Goal: Task Accomplishment & Management: Complete application form

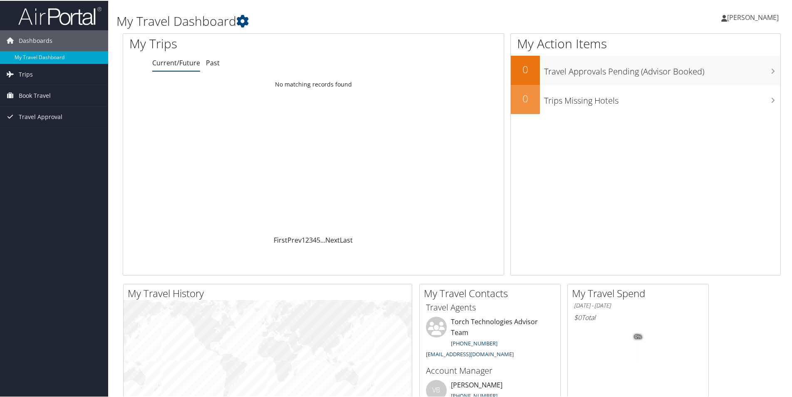
click at [745, 20] on span "[PERSON_NAME]" at bounding box center [753, 16] width 52 height 9
click at [710, 45] on link "My Settings" at bounding box center [730, 46] width 93 height 14
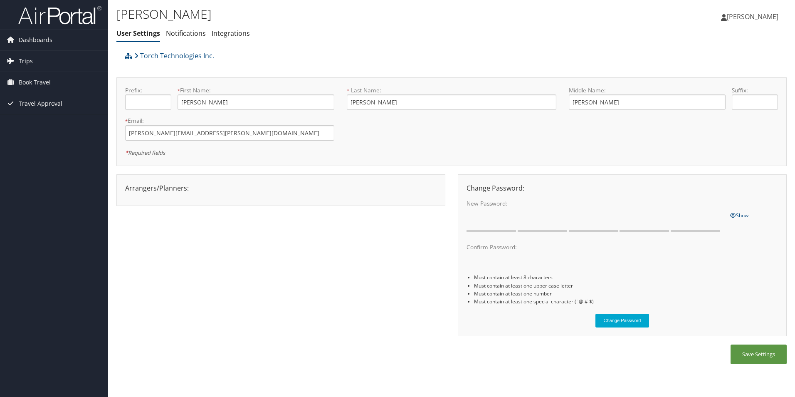
click at [34, 64] on link "Trips" at bounding box center [54, 61] width 108 height 21
click at [42, 139] on span "Travel Approval" at bounding box center [41, 141] width 44 height 21
click at [33, 44] on span "Dashboards" at bounding box center [36, 40] width 34 height 21
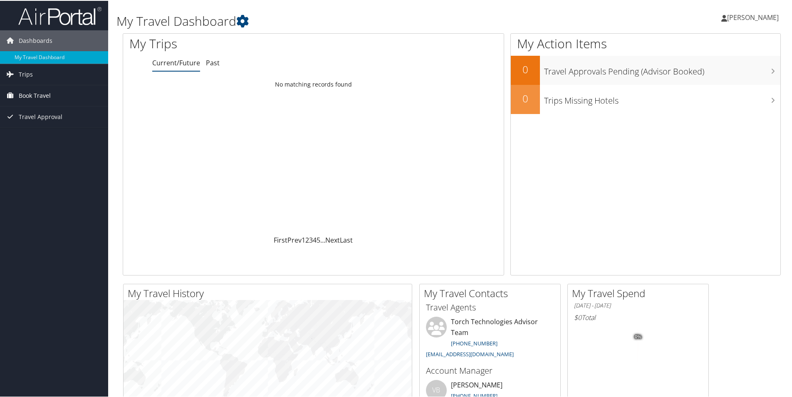
click at [30, 93] on span "Book Travel" at bounding box center [35, 94] width 32 height 21
click at [39, 150] on span "Travel Approval" at bounding box center [41, 153] width 44 height 21
click at [40, 150] on span "Travel Approval" at bounding box center [41, 153] width 44 height 21
click at [33, 108] on link "Agent Booking Request" at bounding box center [54, 111] width 108 height 12
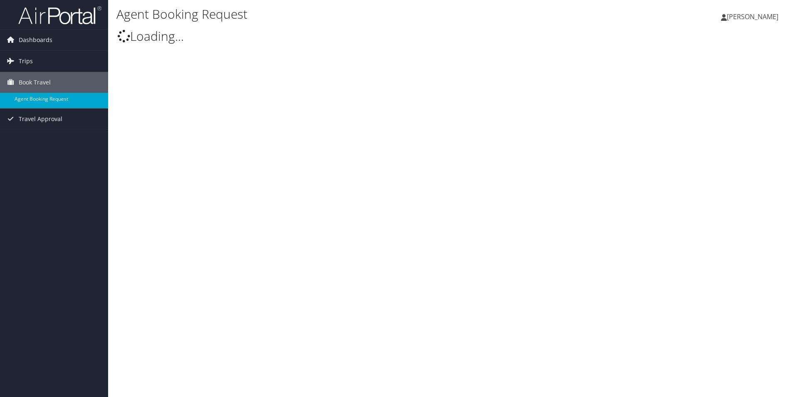
type input "[PERSON_NAME] [PERSON_NAME]"
select select "trips@cbtravel.com"
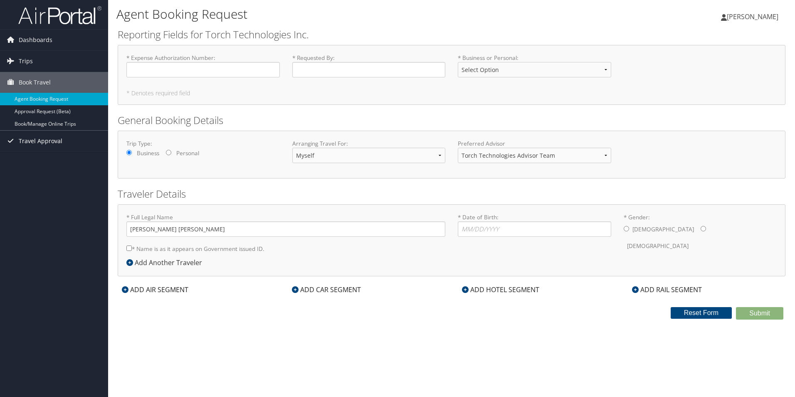
click at [30, 141] on span "Travel Approval" at bounding box center [41, 141] width 44 height 21
click at [604, 159] on select "Torch Technologies Advisor Team" at bounding box center [535, 155] width 154 height 15
click at [46, 122] on link "Book/Manage Online Trips" at bounding box center [54, 124] width 108 height 12
click at [33, 40] on span "Dashboards" at bounding box center [36, 40] width 34 height 21
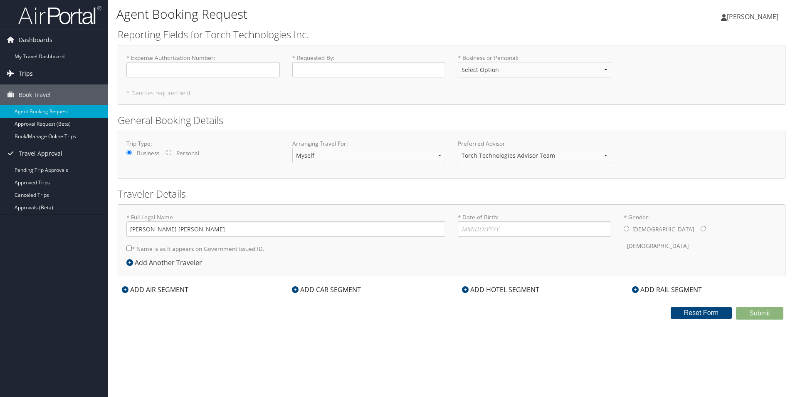
click at [29, 72] on span "Trips" at bounding box center [26, 73] width 14 height 21
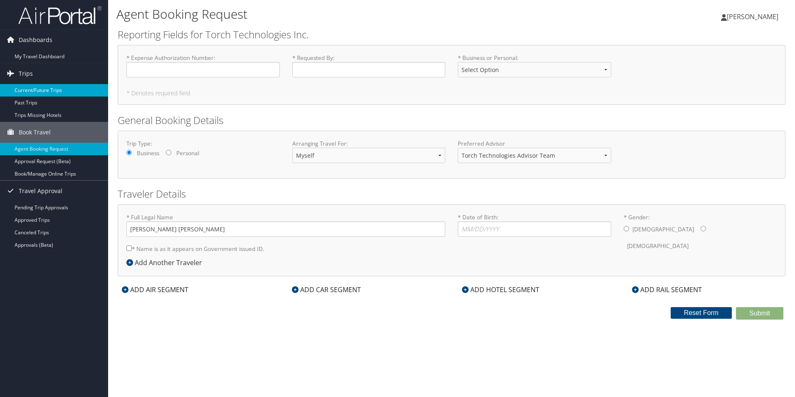
click at [29, 87] on link "Current/Future Trips" at bounding box center [54, 90] width 108 height 12
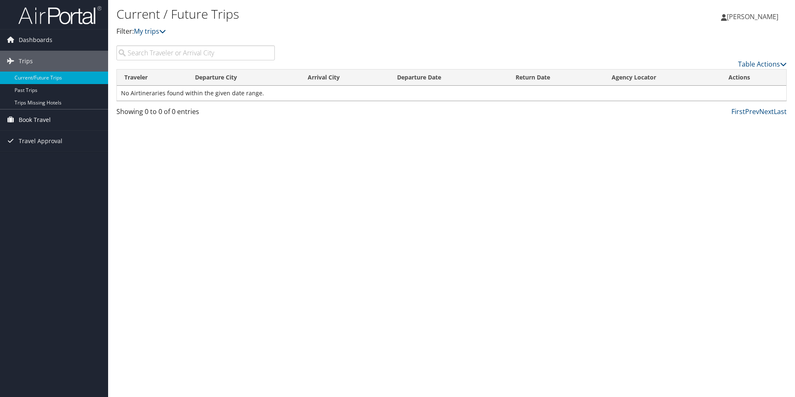
click at [32, 115] on span "Book Travel" at bounding box center [35, 119] width 32 height 21
click at [36, 118] on span "Book Travel" at bounding box center [35, 119] width 32 height 21
click at [44, 22] on img at bounding box center [59, 15] width 83 height 20
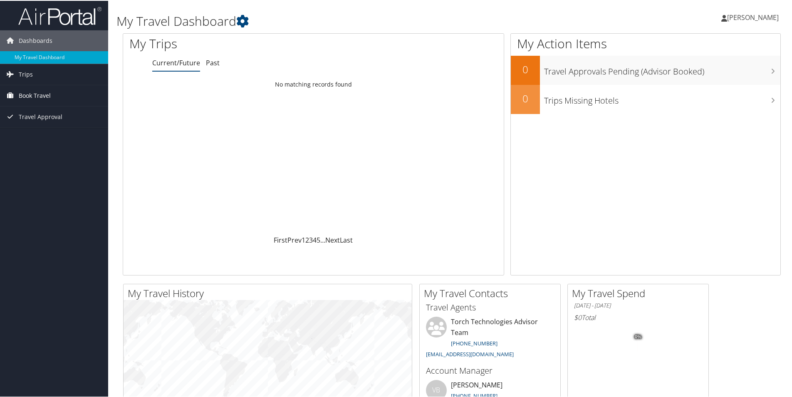
click at [37, 96] on span "Book Travel" at bounding box center [35, 94] width 32 height 21
click at [45, 139] on link "Book/Manage Online Trips" at bounding box center [54, 136] width 108 height 12
click at [47, 135] on link "Book/Manage Online Trips" at bounding box center [54, 136] width 108 height 12
click at [744, 18] on span "[PERSON_NAME]" at bounding box center [753, 16] width 52 height 9
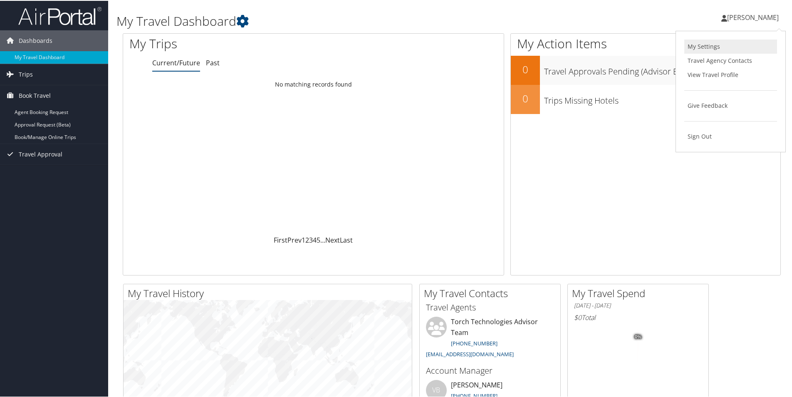
click at [703, 45] on link "My Settings" at bounding box center [730, 46] width 93 height 14
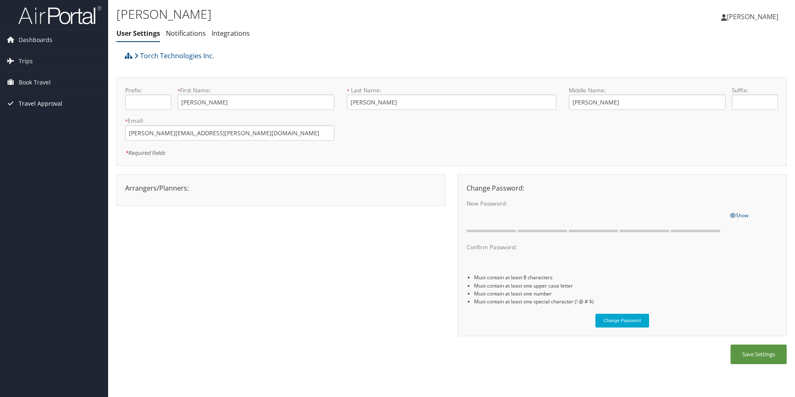
click at [40, 102] on span "Travel Approval" at bounding box center [41, 103] width 44 height 21
click at [38, 156] on link "Approvals (Beta)" at bounding box center [54, 157] width 108 height 12
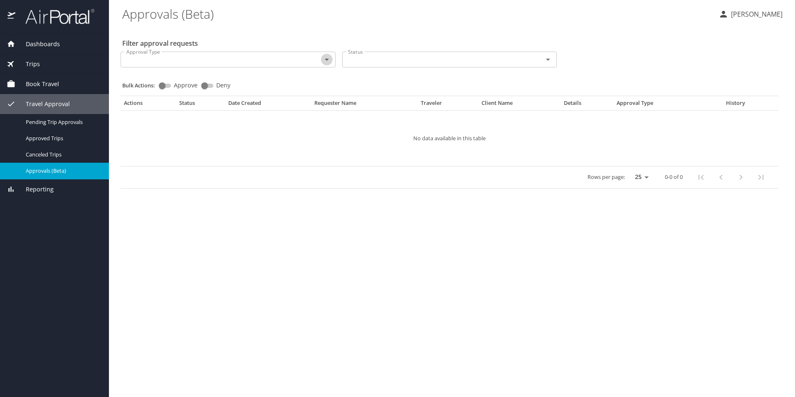
click at [328, 58] on icon "Open" at bounding box center [327, 60] width 10 height 10
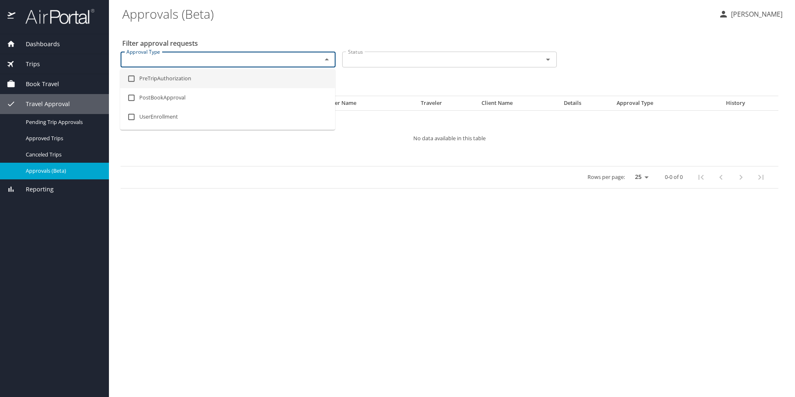
click at [173, 78] on li "PreTripAuthorization" at bounding box center [227, 78] width 215 height 19
checkbox input "true"
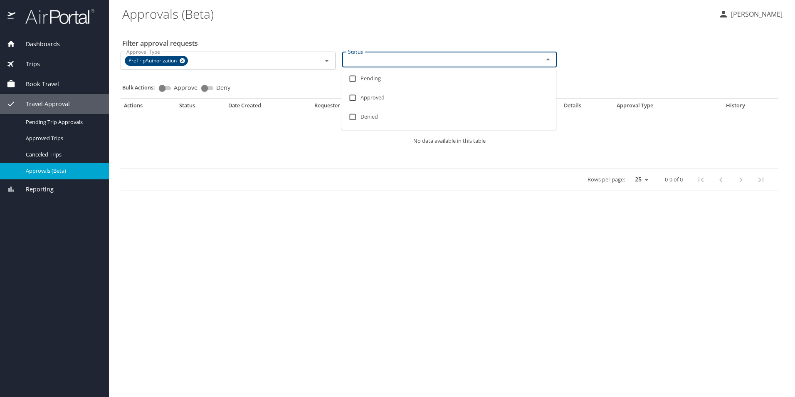
click at [364, 58] on input "Status" at bounding box center [438, 59] width 186 height 11
click at [376, 80] on li "Pending" at bounding box center [449, 78] width 215 height 19
checkbox input "true"
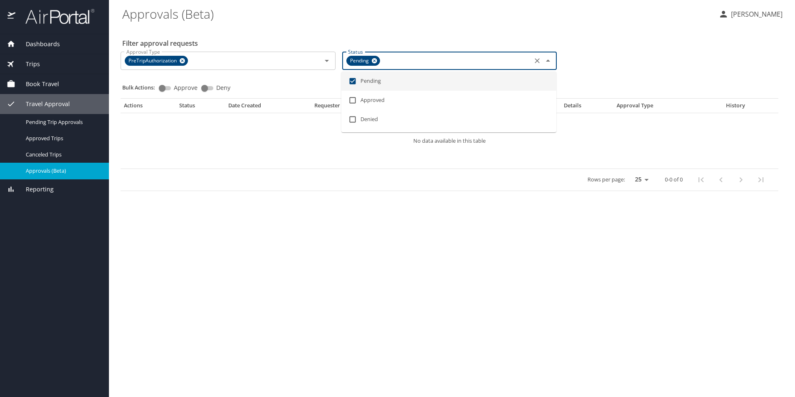
click at [41, 84] on span "Book Travel" at bounding box center [37, 83] width 44 height 9
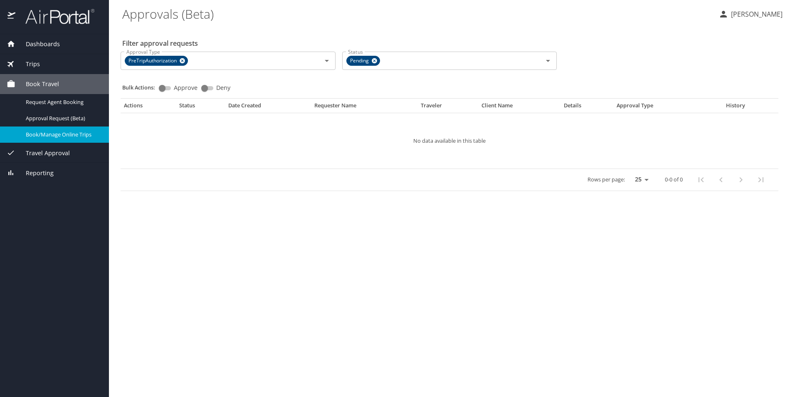
click at [50, 135] on span "Book/Manage Online Trips" at bounding box center [62, 135] width 73 height 8
click at [42, 64] on div "Trips" at bounding box center [55, 63] width 96 height 9
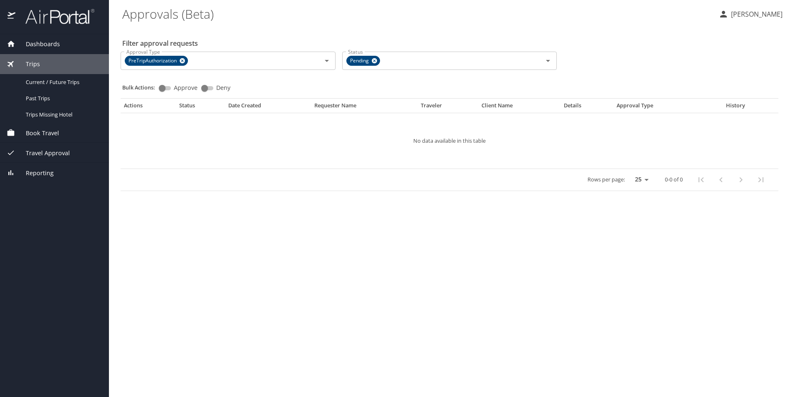
click at [46, 40] on span "Dashboards" at bounding box center [37, 44] width 45 height 9
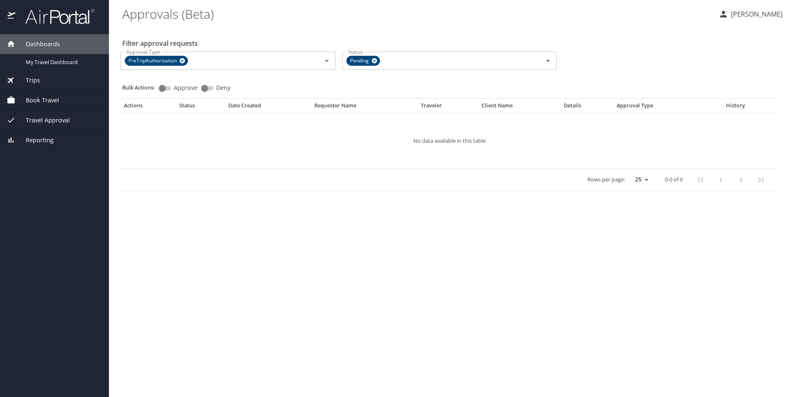
click at [39, 122] on span "Travel Approval" at bounding box center [42, 120] width 55 height 9
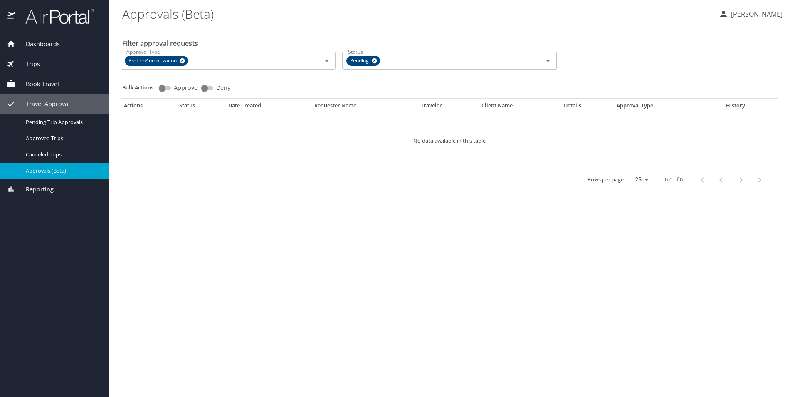
click at [43, 171] on span "Approvals (Beta)" at bounding box center [62, 171] width 73 height 8
click at [59, 125] on span "Pending Trip Approvals" at bounding box center [62, 122] width 73 height 8
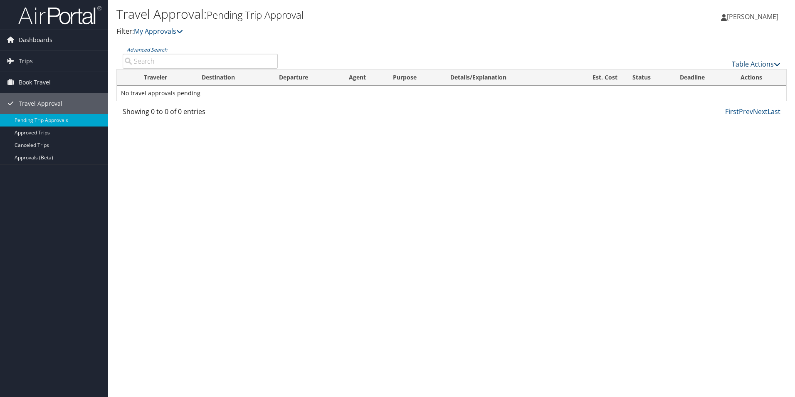
click at [758, 65] on link "Table Actions" at bounding box center [756, 63] width 49 height 9
click at [758, 65] on div at bounding box center [397, 198] width 795 height 397
click at [396, 226] on div "Travel Approval: Pending Trip Approval Filter: My Approvals [PERSON_NAME] [PERS…" at bounding box center [451, 198] width 687 height 397
click at [45, 42] on span "Dashboards" at bounding box center [36, 40] width 34 height 21
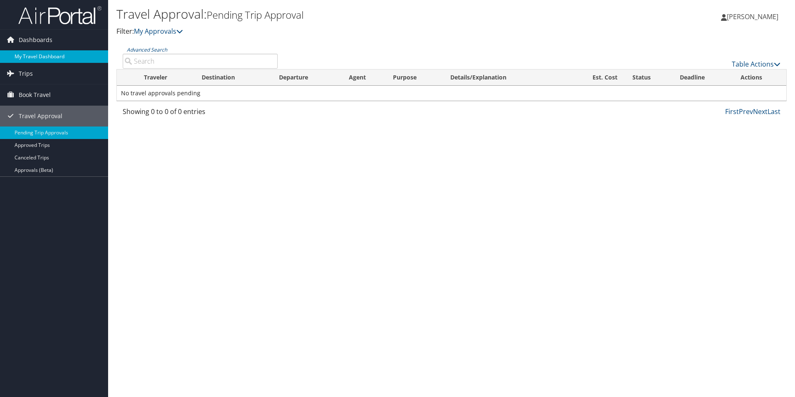
click at [50, 57] on link "My Travel Dashboard" at bounding box center [54, 56] width 108 height 12
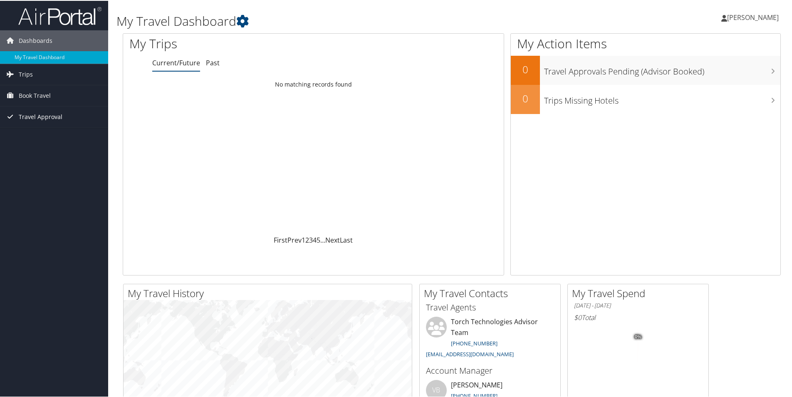
click at [32, 119] on span "Travel Approval" at bounding box center [41, 116] width 44 height 21
click at [249, 24] on icon at bounding box center [242, 20] width 12 height 12
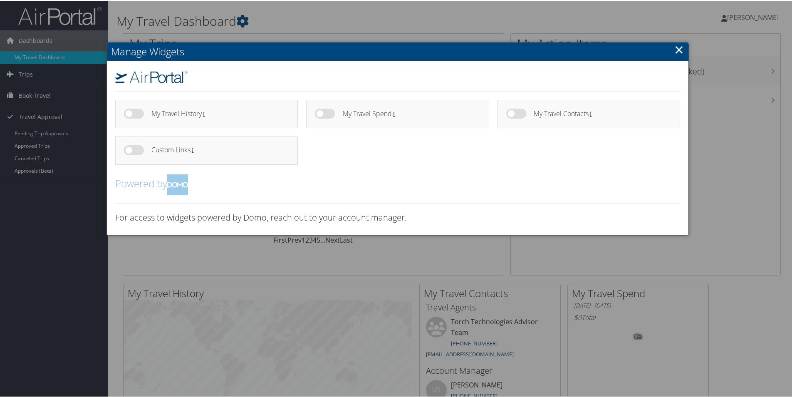
click at [675, 50] on link "×" at bounding box center [679, 48] width 10 height 17
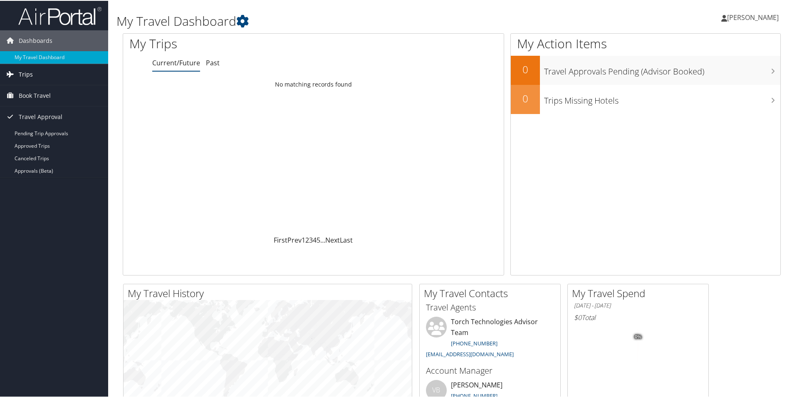
click at [25, 73] on span "Trips" at bounding box center [26, 73] width 14 height 21
click at [30, 132] on span "Book Travel" at bounding box center [35, 132] width 32 height 21
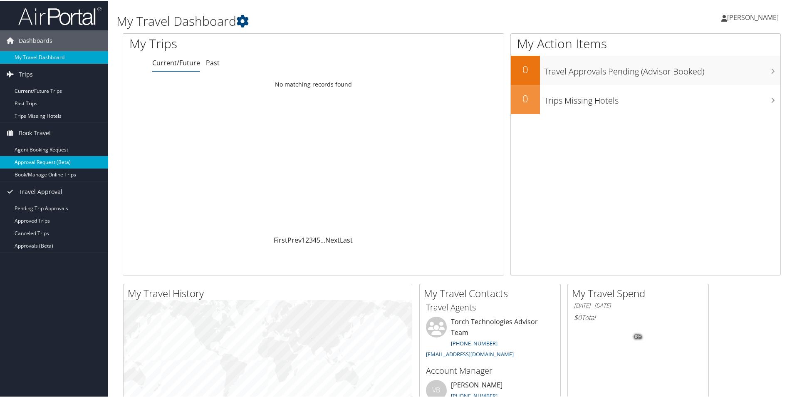
click at [36, 159] on link "Approval Request (Beta)" at bounding box center [54, 161] width 108 height 12
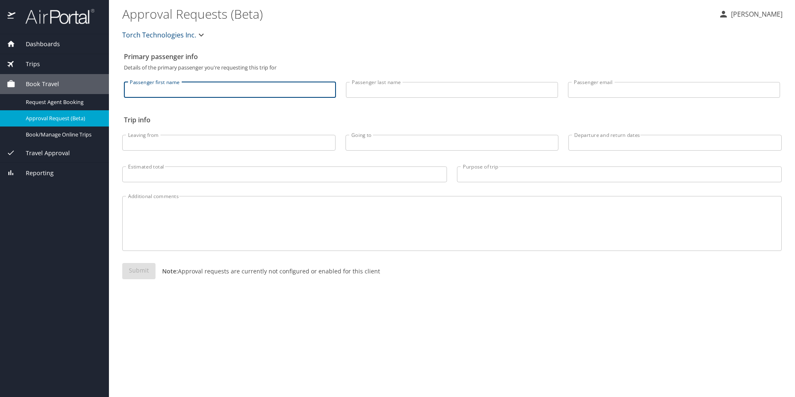
click at [192, 89] on input "Passenger first name" at bounding box center [230, 90] width 212 height 16
type input "Paul"
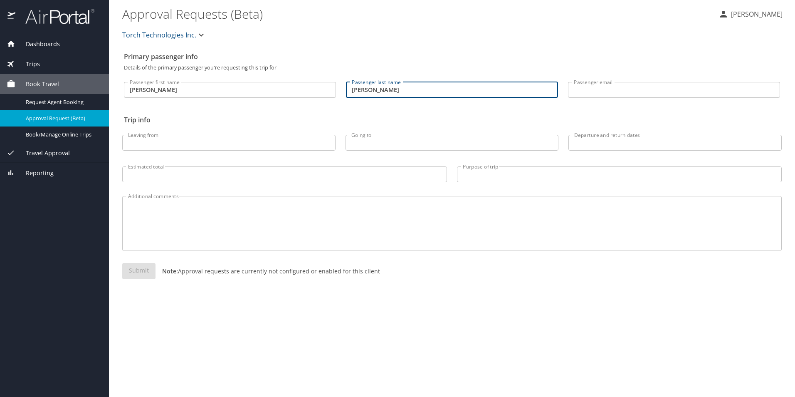
type input "McBride"
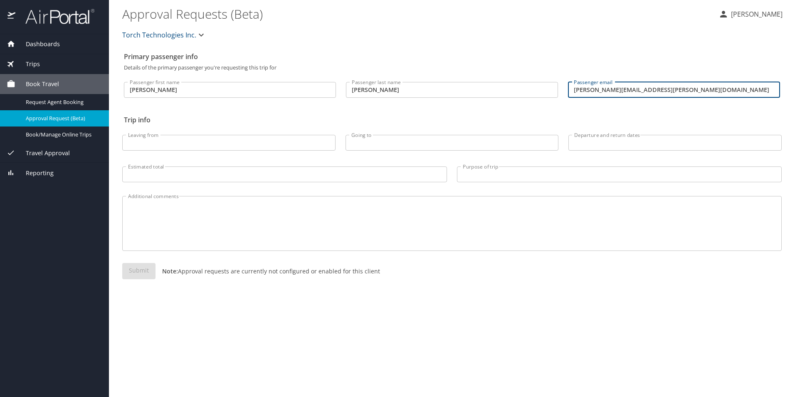
type input "paul.mcbride@torchtechnologies.com"
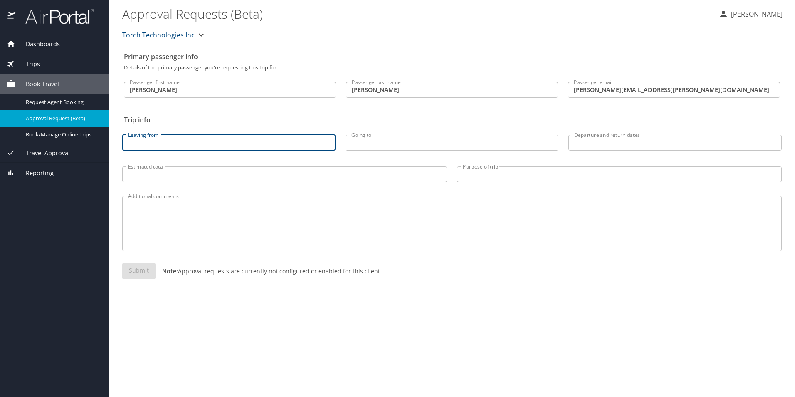
click at [180, 148] on input "Leaving from" at bounding box center [228, 143] width 213 height 16
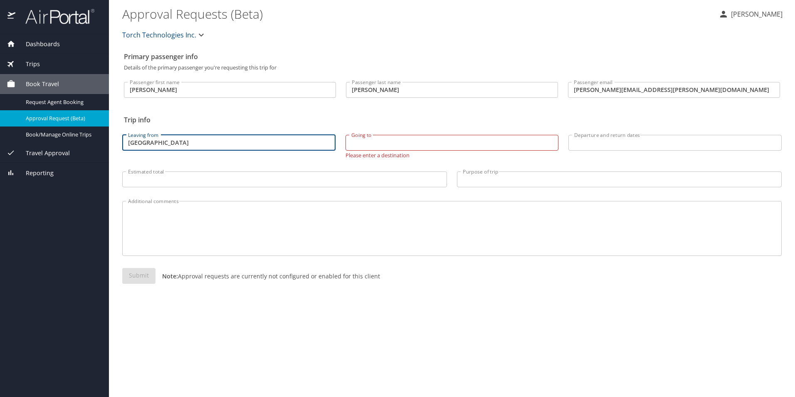
click at [277, 136] on input "Huntsville" at bounding box center [228, 143] width 213 height 16
type input "Huntsville, AL"
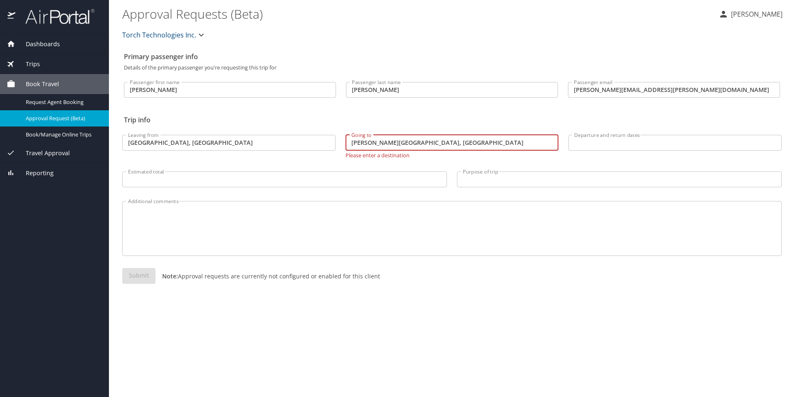
type input "Tyndall AFB, FL"
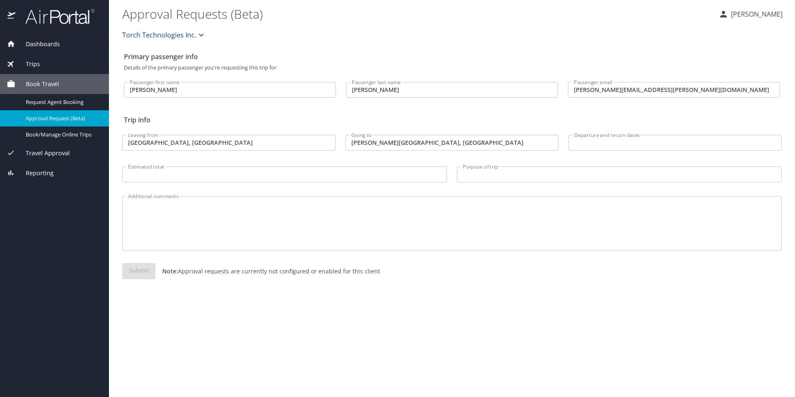
click at [601, 143] on input "Departure and return dates" at bounding box center [675, 143] width 213 height 16
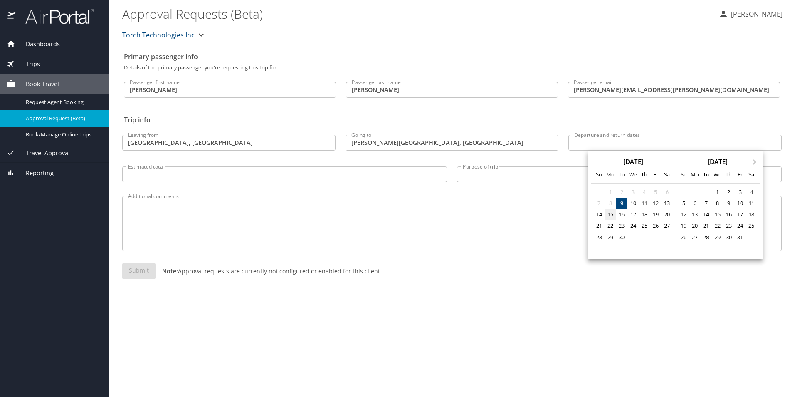
click at [612, 216] on div "15" at bounding box center [610, 214] width 11 height 11
click at [658, 214] on div "19" at bounding box center [655, 214] width 11 height 11
type input "09/15/2025 🠦 09/19/2025"
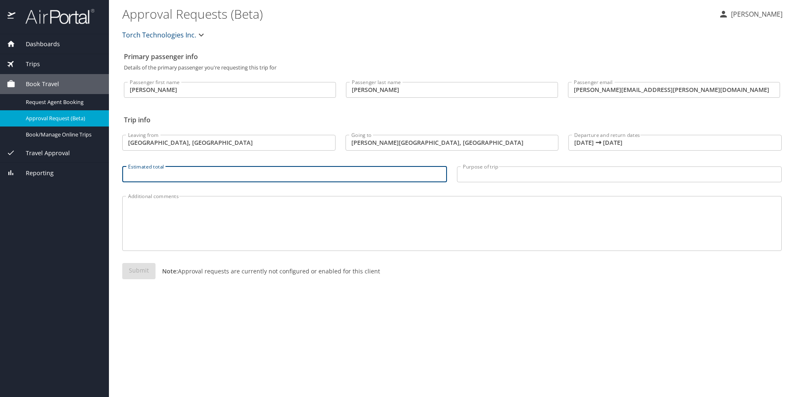
click at [173, 177] on input "Estimated total" at bounding box center [284, 174] width 325 height 16
click at [482, 176] on input "Purpose of trip" at bounding box center [619, 174] width 325 height 16
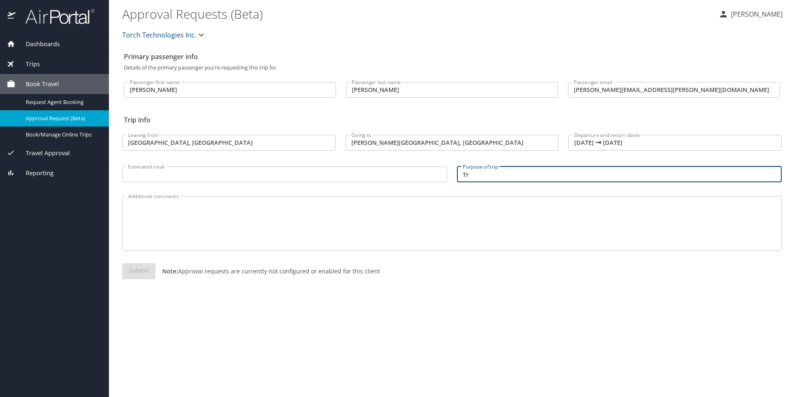
type input "T"
click at [520, 175] on input "Repair Target and train on the targets" at bounding box center [619, 174] width 325 height 16
click at [555, 176] on input "Repair Target and Train on the targets" at bounding box center [619, 174] width 325 height 16
click at [577, 175] on input "Repair Target and Train on the Targets" at bounding box center [619, 174] width 325 height 16
type input "Repair Target and Train on the Targets"
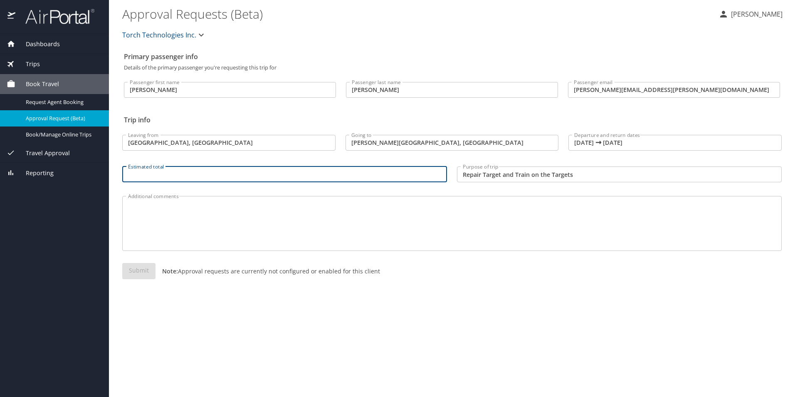
click at [297, 177] on input "Estimated total" at bounding box center [284, 174] width 325 height 16
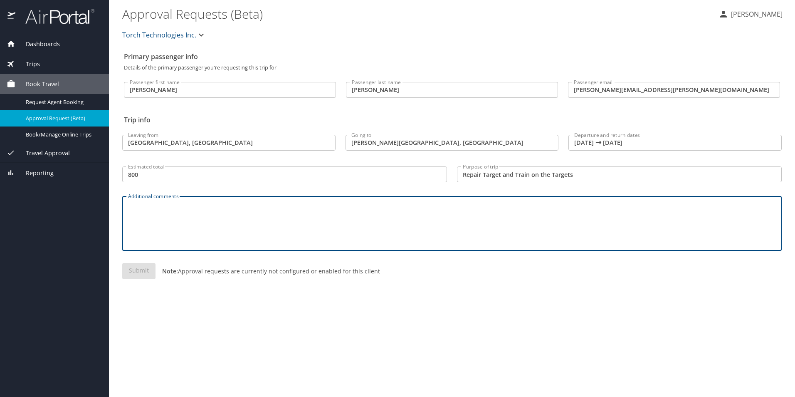
click at [305, 220] on textarea "Additional comments" at bounding box center [452, 224] width 648 height 40
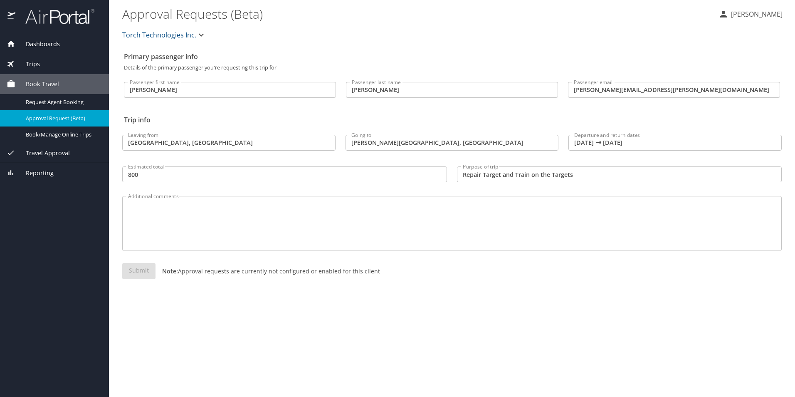
click at [201, 30] on icon "button" at bounding box center [201, 35] width 10 height 10
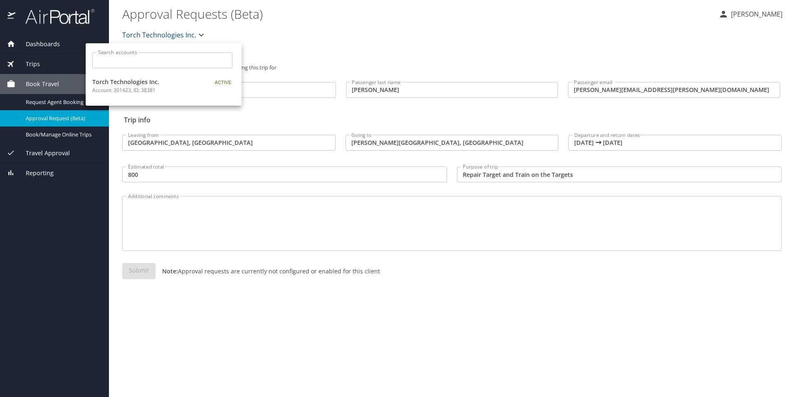
click at [306, 47] on div at bounding box center [397, 198] width 795 height 397
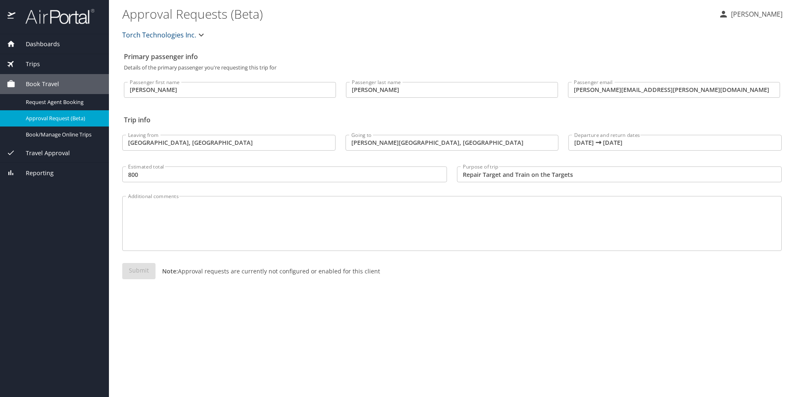
click at [228, 211] on textarea "Additional comments" at bounding box center [452, 224] width 648 height 40
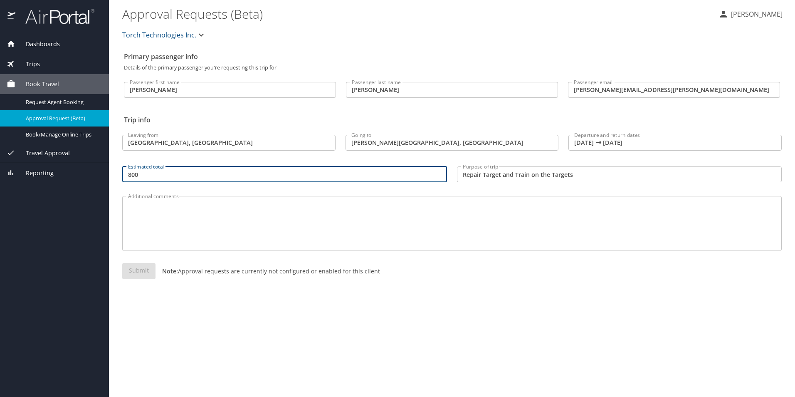
click at [159, 172] on input "800" at bounding box center [284, 174] width 325 height 16
type input "800.00"
click at [225, 246] on div "Additional comments" at bounding box center [452, 223] width 660 height 55
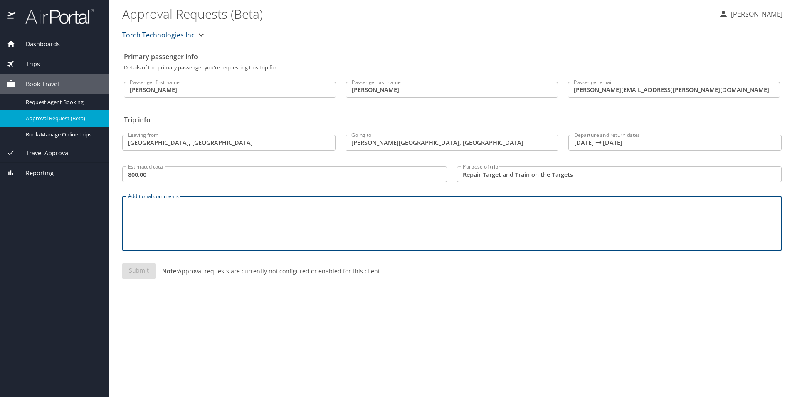
click at [279, 314] on div "Primary passenger info Details of the primary passenger you're requesting this …" at bounding box center [452, 222] width 660 height 349
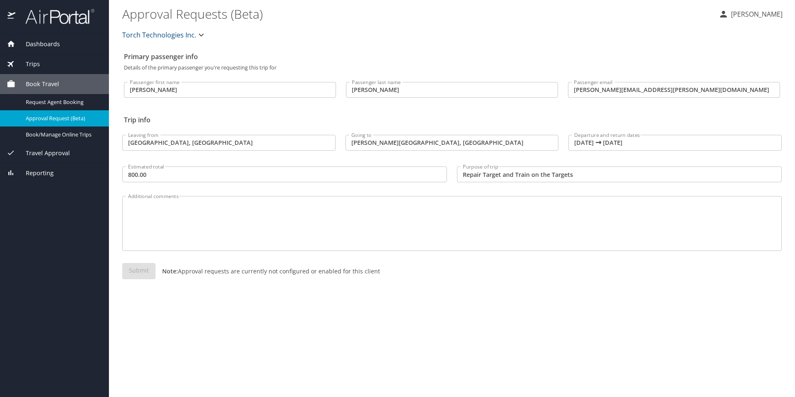
click at [137, 272] on div "Submit Note: Approval requests are currently not configured or enabled for this…" at bounding box center [452, 278] width 660 height 30
click at [223, 245] on div "Additional comments" at bounding box center [452, 223] width 660 height 55
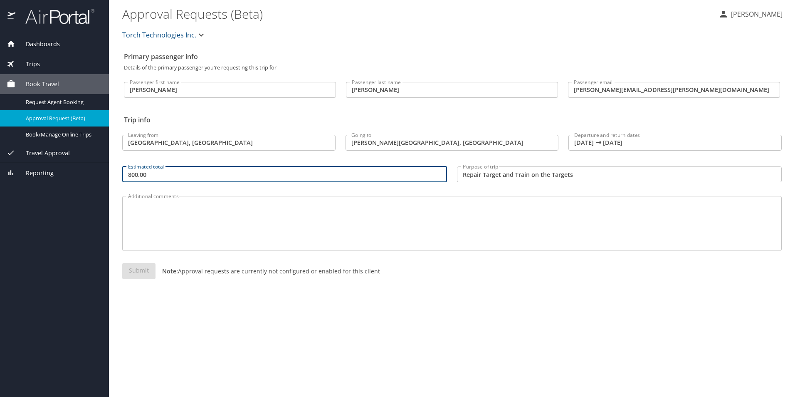
drag, startPoint x: 170, startPoint y: 176, endPoint x: 103, endPoint y: 169, distance: 67.3
click at [103, 169] on div "Dashboards My Travel Dashboard Trips Current / Future Trips Past Trips Trips Mi…" at bounding box center [397, 198] width 795 height 397
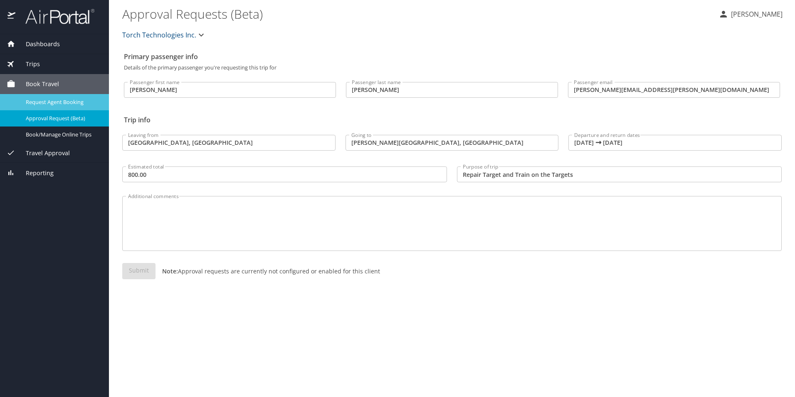
click at [50, 99] on span "Request Agent Booking" at bounding box center [62, 102] width 73 height 8
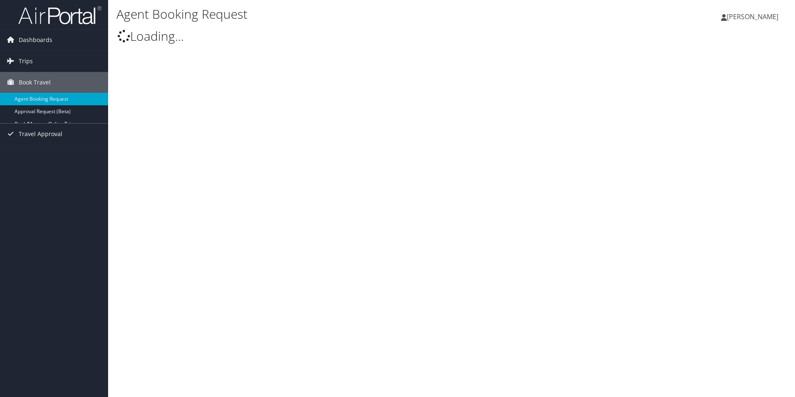
type input "[PERSON_NAME] [PERSON_NAME]"
select select "[EMAIL_ADDRESS][DOMAIN_NAME]"
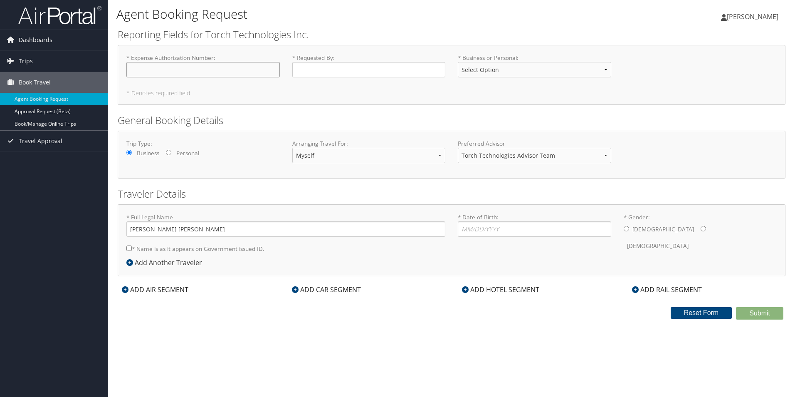
click at [174, 69] on input "* Expense Authorization Number : Required" at bounding box center [203, 69] width 154 height 15
click at [320, 71] on input "* Requested By : Required" at bounding box center [369, 69] width 154 height 15
click at [476, 72] on select "Select Option Business Personal" at bounding box center [535, 69] width 154 height 15
select select "Business"
click at [458, 62] on select "Select Option Business Personal" at bounding box center [535, 69] width 154 height 15
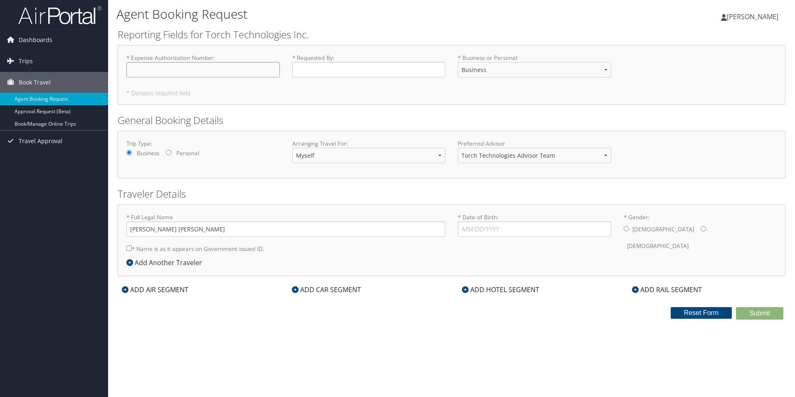
click at [221, 68] on input "* Expense Authorization Number : Required" at bounding box center [203, 69] width 154 height 15
click at [473, 288] on div "ADD HOTEL SEGMENT" at bounding box center [501, 290] width 86 height 10
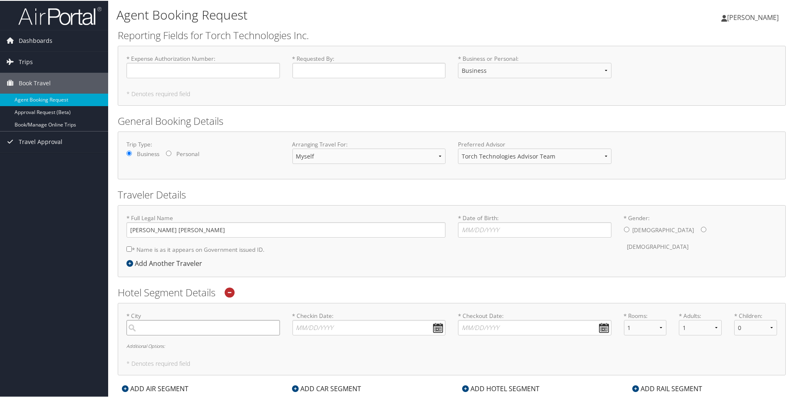
click at [185, 326] on input "search" at bounding box center [203, 326] width 154 height 15
click at [467, 231] on input "* Date of Birth: Invalid Date" at bounding box center [535, 228] width 154 height 15
type input "12/29/1976"
click at [636, 230] on label "Male" at bounding box center [664, 229] width 62 height 16
click at [629, 230] on input "* Gender: Male Female" at bounding box center [626, 228] width 5 height 5
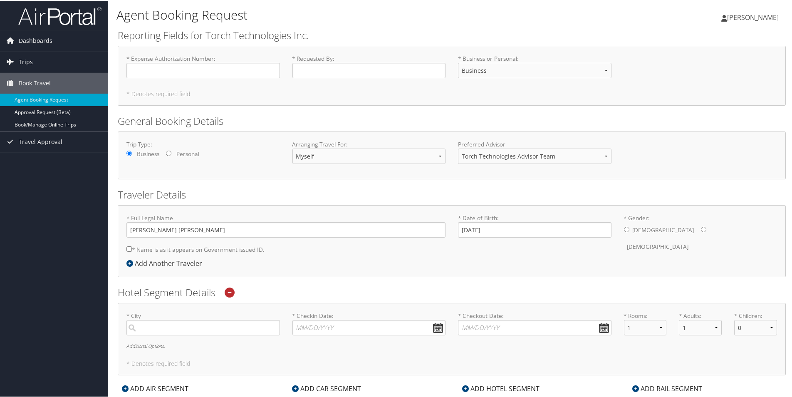
radio input "true"
click at [317, 74] on input "* Requested By : Required" at bounding box center [369, 69] width 154 height 15
click at [232, 66] on input "* Expense Authorization Number : Required" at bounding box center [203, 69] width 154 height 15
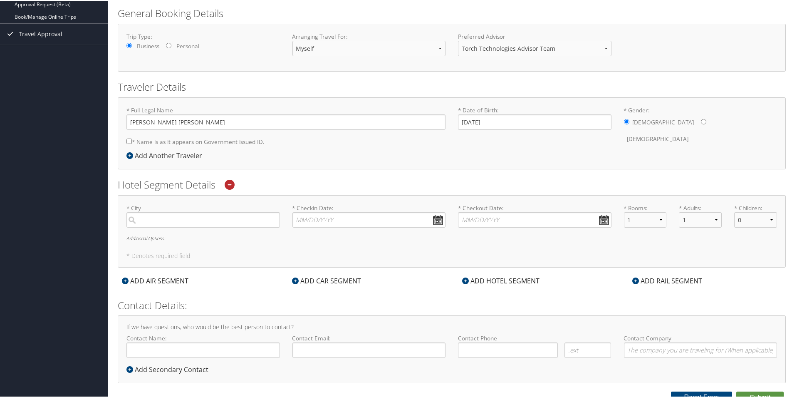
scroll to position [114, 0]
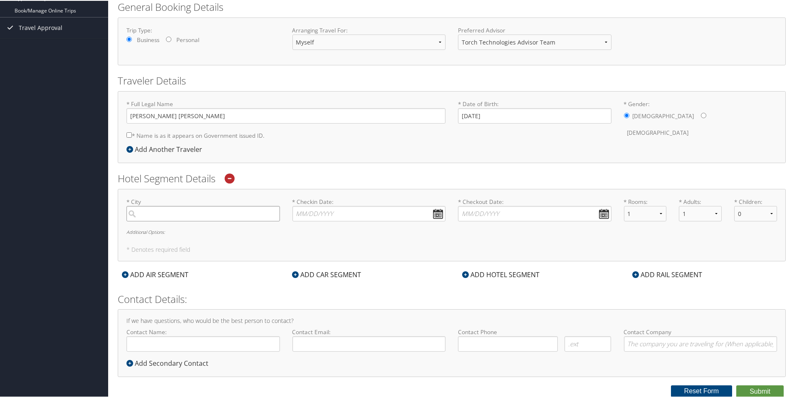
click at [153, 218] on input "search" at bounding box center [203, 212] width 154 height 15
type input "B"
click at [354, 254] on div "* City Tyndall No results found -1 Required * Checkin Date: Dates must be valid…" at bounding box center [452, 224] width 668 height 72
click at [186, 216] on input "Tyndall" at bounding box center [203, 212] width 154 height 15
type input "Tyndall AFB"
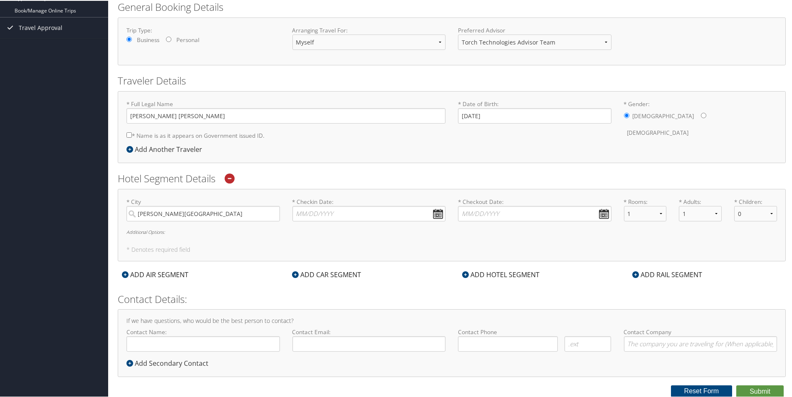
click at [329, 240] on div "* City Tyndall AFB No results found -1 Required * Checkin Date: Dates must be v…" at bounding box center [452, 224] width 668 height 72
drag, startPoint x: 188, startPoint y: 212, endPoint x: 84, endPoint y: 207, distance: 104.2
click at [84, 207] on div "Dashboards My Travel Dashboard Trips Current/Future Trips Past Trips Trips Miss…" at bounding box center [397, 141] width 795 height 511
click at [439, 213] on input "* Checkin Date: Dates must be valid" at bounding box center [369, 212] width 154 height 15
click at [316, 280] on td "15" at bounding box center [315, 280] width 11 height 11
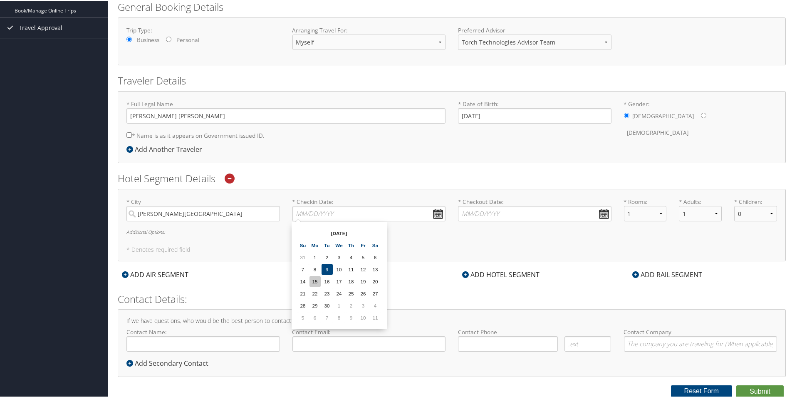
type input "09/15/2025"
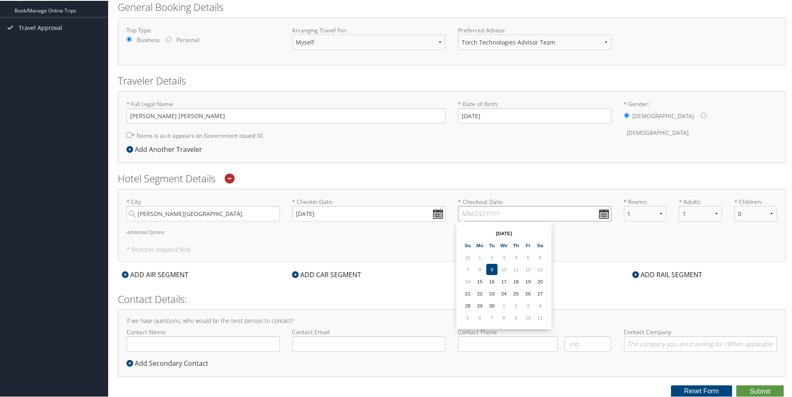
click at [599, 215] on input "* Checkout Date: Dates must be valid" at bounding box center [535, 212] width 154 height 15
click at [529, 279] on td "19" at bounding box center [528, 280] width 11 height 11
type input "09/19/2025"
click at [190, 215] on input "Tyndall AFB" at bounding box center [203, 212] width 154 height 15
click at [176, 232] on div "* City Tyndall AFB No results found -1 Required * Checkin Date: 09/15/2025 Date…" at bounding box center [452, 224] width 668 height 72
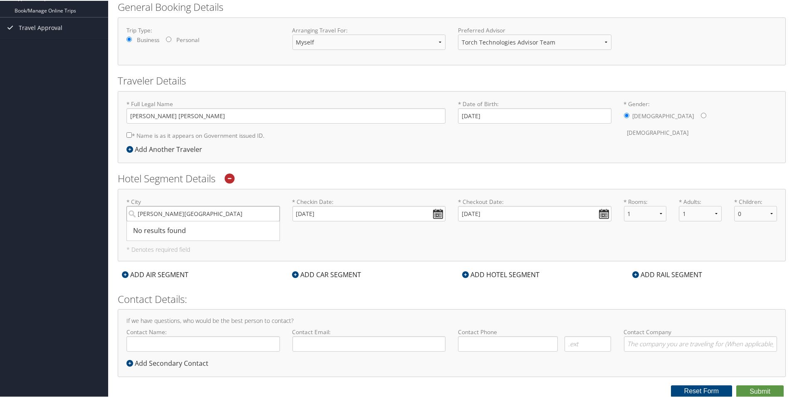
drag, startPoint x: 182, startPoint y: 213, endPoint x: 54, endPoint y: 196, distance: 129.2
click at [54, 196] on div "Dashboards My Travel Dashboard Trips Current/Future Trips Past Trips Trips Miss…" at bounding box center [397, 141] width 795 height 511
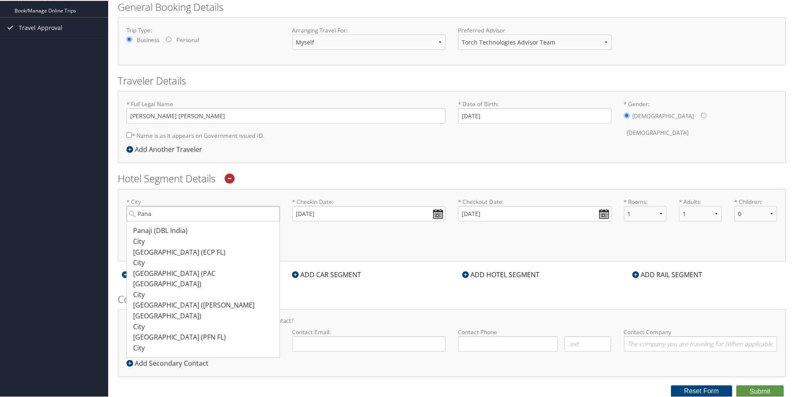
drag, startPoint x: 176, startPoint y: 214, endPoint x: 118, endPoint y: 207, distance: 58.7
click at [118, 207] on div "* City Pana Panaji (DBL India) City 2805 2805 Panama City (ECP FL) City 3301 33…" at bounding box center [452, 224] width 668 height 72
paste input "TYNDALL AFB, FL"
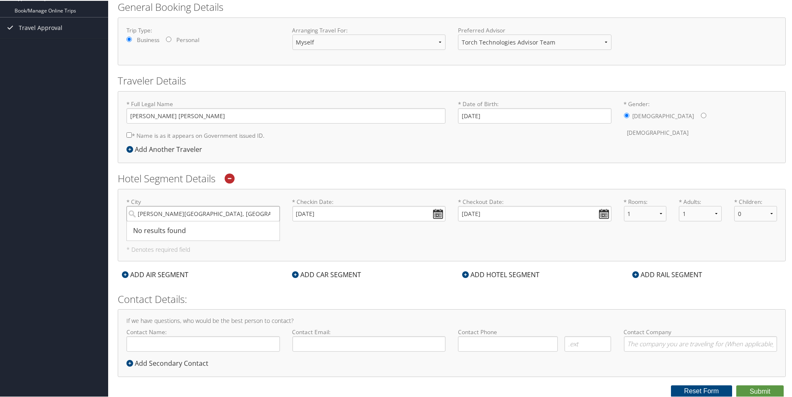
type input "TYNDALL AFB, FL"
click at [359, 247] on h5 "* Denotes required field" at bounding box center [451, 249] width 651 height 6
drag, startPoint x: 211, startPoint y: 213, endPoint x: 139, endPoint y: 208, distance: 72.6
click at [139, 208] on input "TYNDALL AFB, FL" at bounding box center [203, 212] width 154 height 15
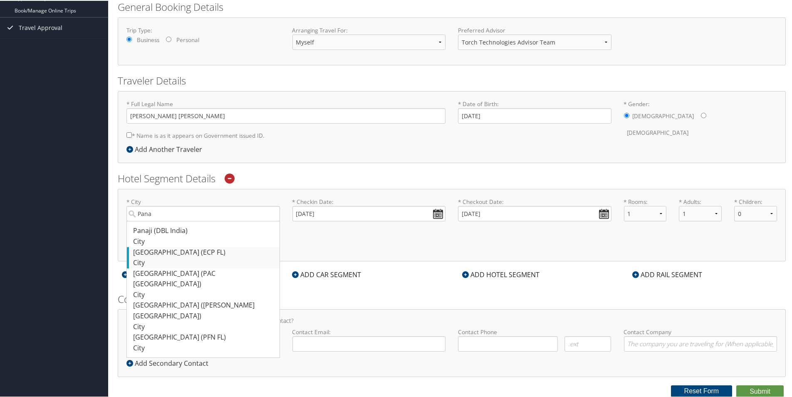
click at [199, 248] on div "Panama City (ECP FL)" at bounding box center [204, 251] width 142 height 11
click at [199, 221] on input "Pana" at bounding box center [203, 212] width 154 height 15
type input "Panama City"
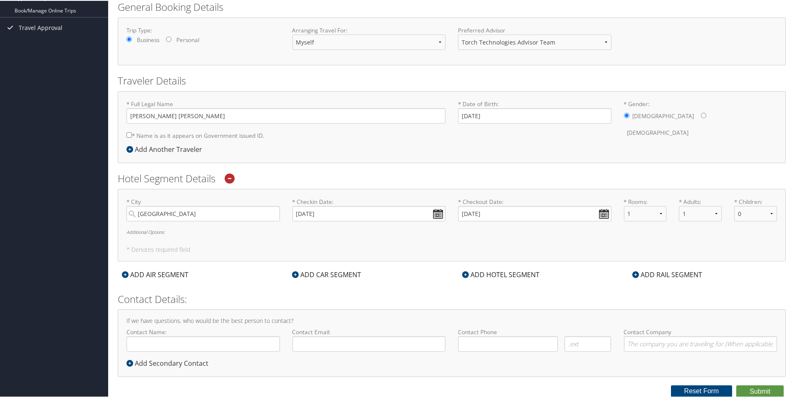
click at [286, 231] on h6 "Additional Options:" at bounding box center [451, 231] width 651 height 5
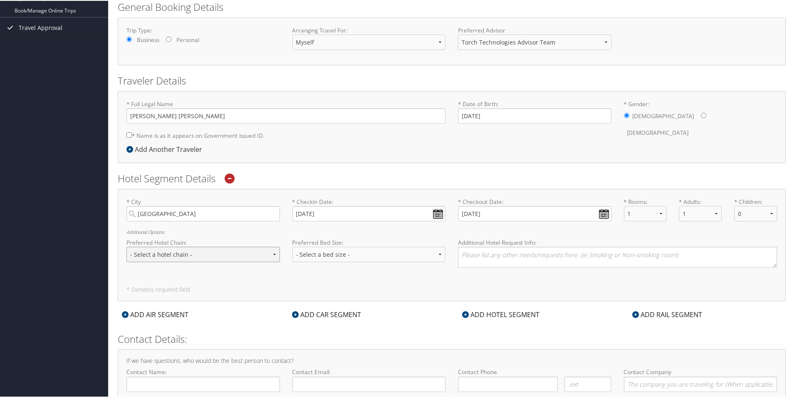
click at [241, 254] on select "- Select a hotel chain - Hyatt Mandarin Oriental Hilton Hotels Pullman Hotels M…" at bounding box center [203, 253] width 154 height 15
click at [320, 279] on div "* City Panama City Required * Checkin Date: 09/15/2025 Dates must be valid * Ch…" at bounding box center [452, 244] width 668 height 112
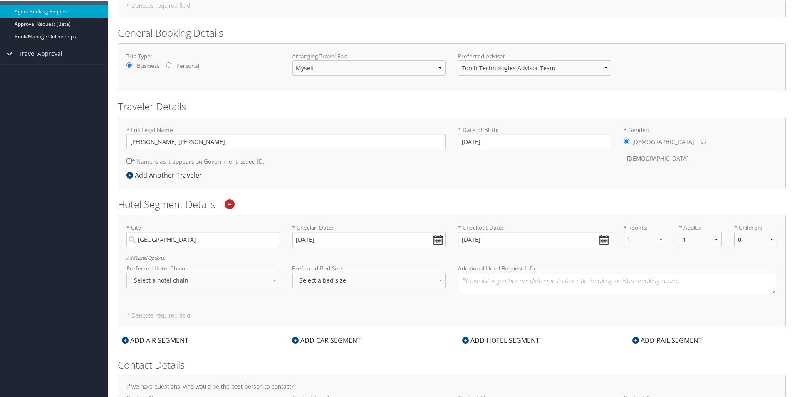
scroll to position [0, 0]
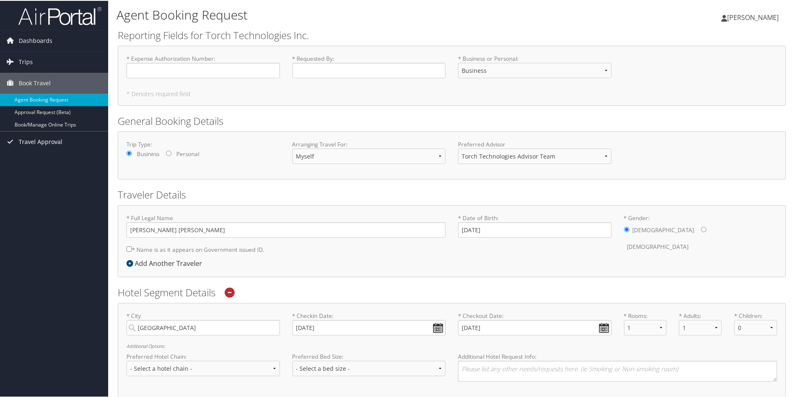
click at [32, 140] on span "Travel Approval" at bounding box center [41, 141] width 44 height 21
click at [39, 154] on link "Pending Trip Approvals" at bounding box center [54, 157] width 108 height 12
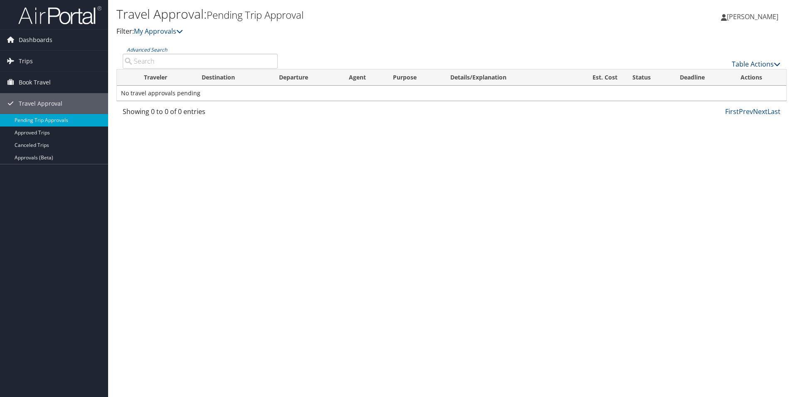
click at [776, 66] on icon at bounding box center [777, 64] width 7 height 7
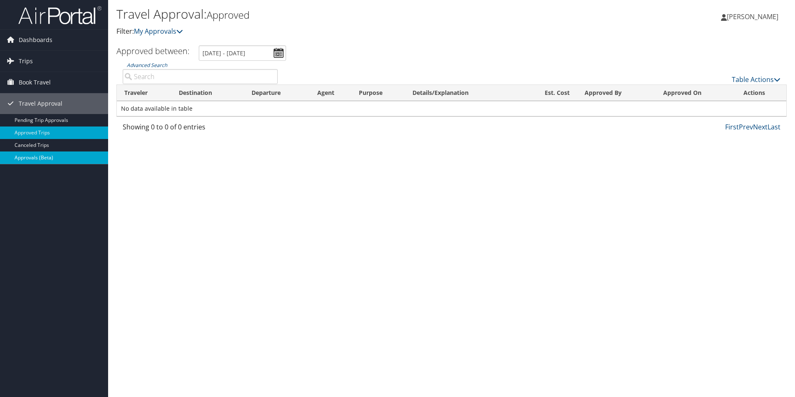
click at [41, 155] on link "Approvals (Beta)" at bounding box center [54, 157] width 108 height 12
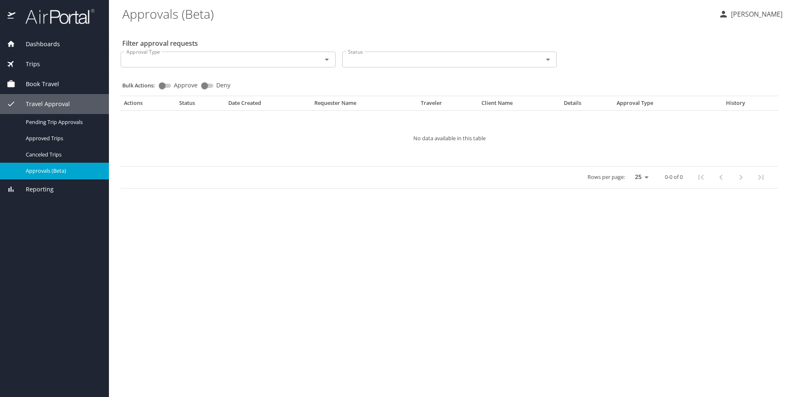
click at [51, 84] on span "Book Travel" at bounding box center [37, 83] width 44 height 9
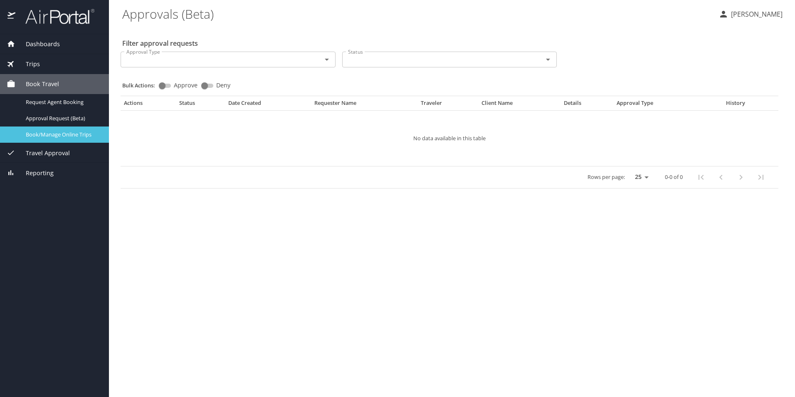
click at [58, 134] on span "Book/Manage Online Trips" at bounding box center [62, 135] width 73 height 8
click at [32, 63] on span "Trips" at bounding box center [27, 63] width 25 height 9
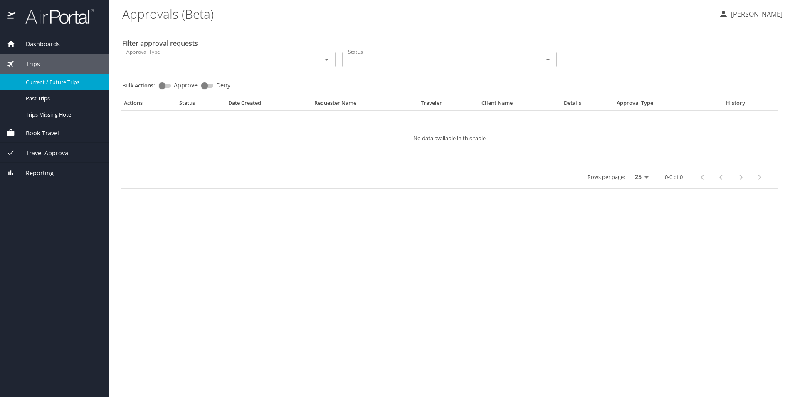
click at [61, 82] on span "Current / Future Trips" at bounding box center [62, 82] width 73 height 8
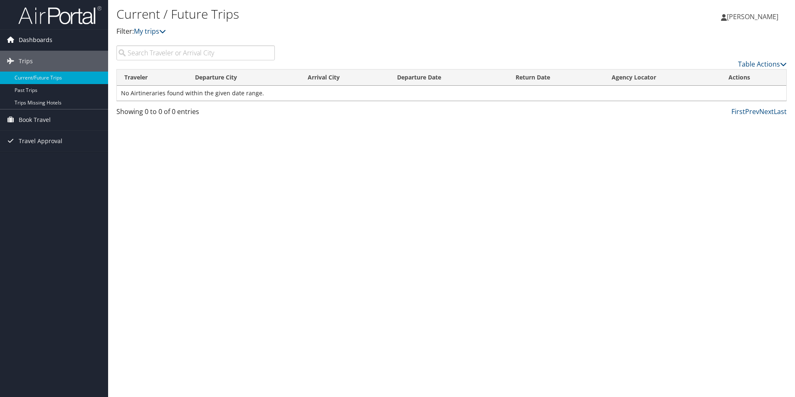
click at [29, 36] on span "Dashboards" at bounding box center [36, 40] width 34 height 21
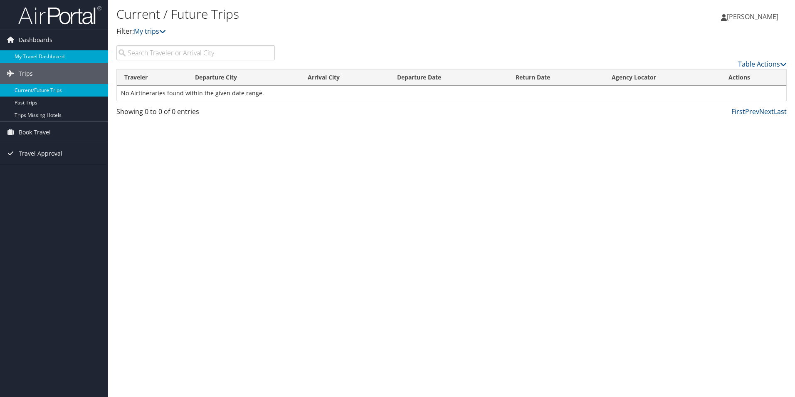
click at [34, 55] on link "My Travel Dashboard" at bounding box center [54, 56] width 108 height 12
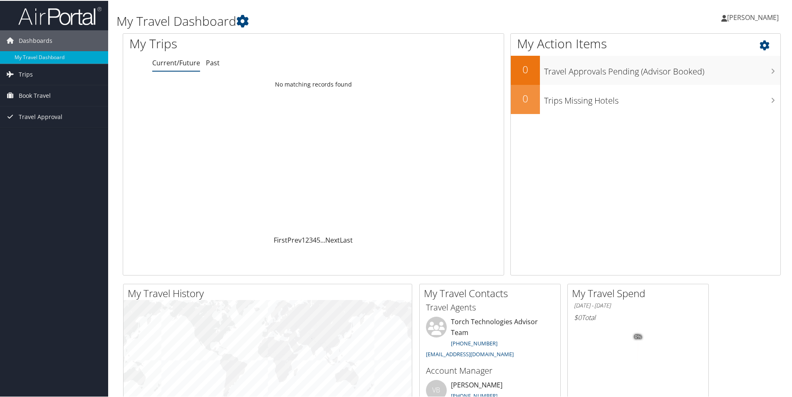
click at [762, 45] on icon at bounding box center [772, 42] width 25 height 14
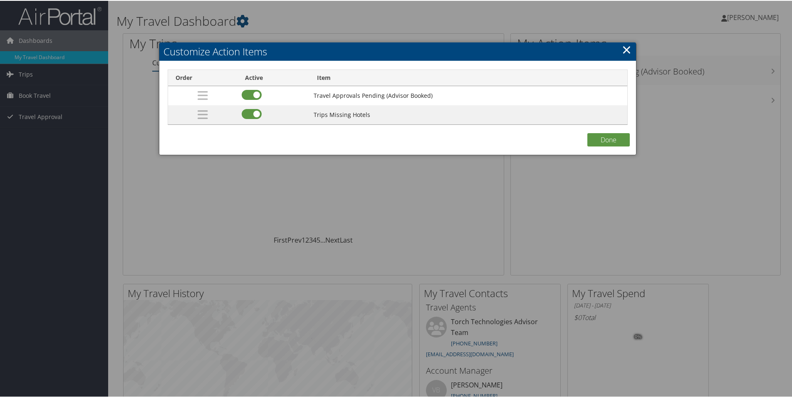
click at [625, 53] on link "×" at bounding box center [627, 48] width 10 height 17
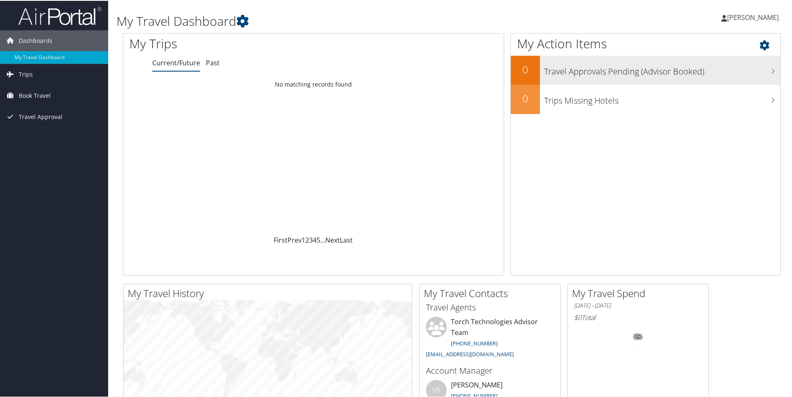
click at [623, 72] on h3 "Travel Approvals Pending (Advisor Booked)" at bounding box center [662, 69] width 236 height 16
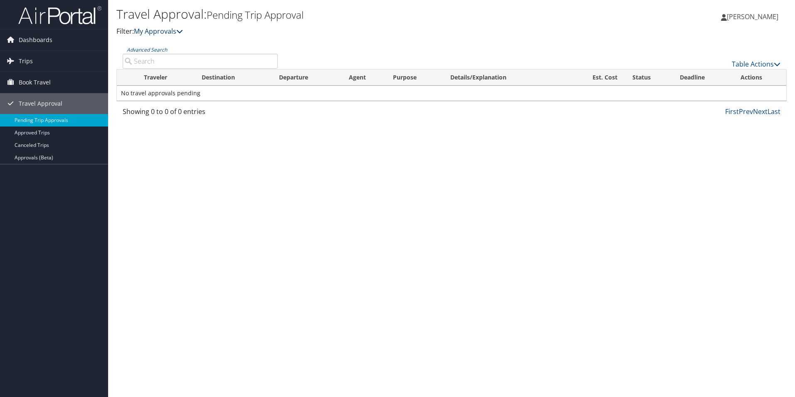
click at [181, 35] on icon at bounding box center [179, 31] width 7 height 7
click at [181, 30] on icon at bounding box center [179, 31] width 7 height 7
click at [182, 30] on icon at bounding box center [179, 31] width 7 height 7
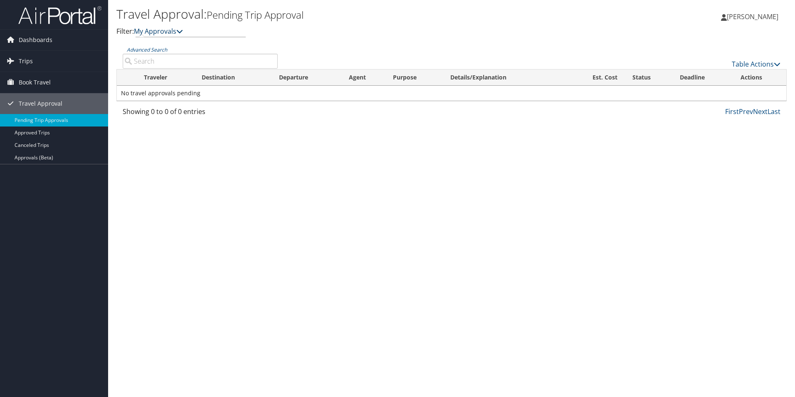
click at [181, 32] on icon at bounding box center [179, 31] width 7 height 7
click at [179, 31] on icon at bounding box center [179, 31] width 7 height 7
click at [205, 127] on div "Travel Approval: Pending Trip Approval Filter: My Approvals [PERSON_NAME] [PERS…" at bounding box center [451, 198] width 687 height 397
click at [34, 82] on span "Book Travel" at bounding box center [35, 82] width 32 height 21
